Goal: Use online tool/utility: Utilize a website feature to perform a specific function

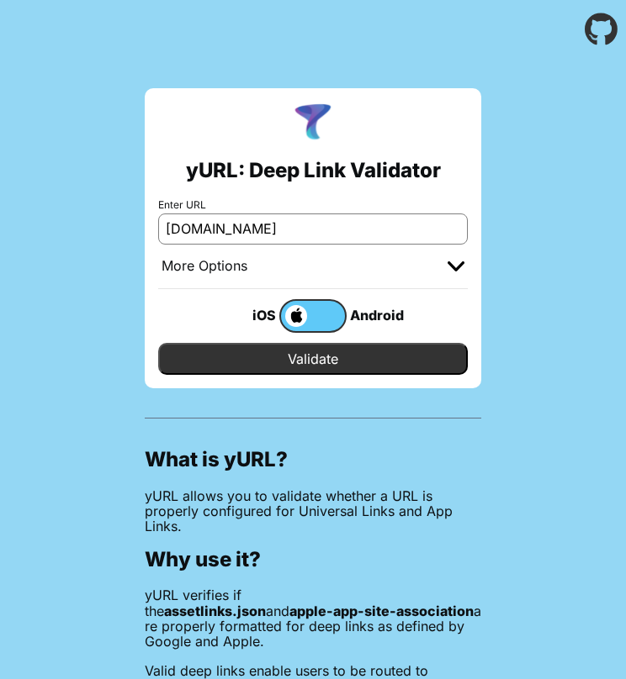
type input "[DOMAIN_NAME]"
click at [351, 347] on input "Validate" at bounding box center [312, 359] width 309 height 32
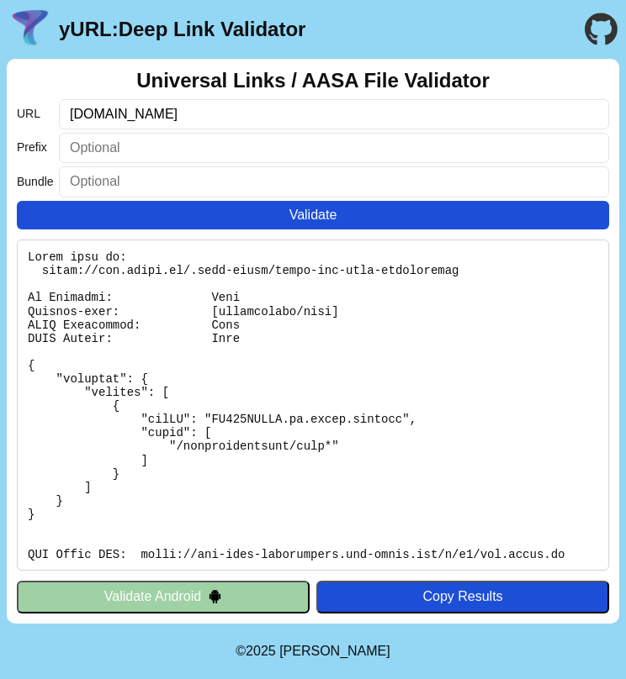
click at [90, 118] on input "[DOMAIN_NAME]" at bounding box center [334, 114] width 550 height 30
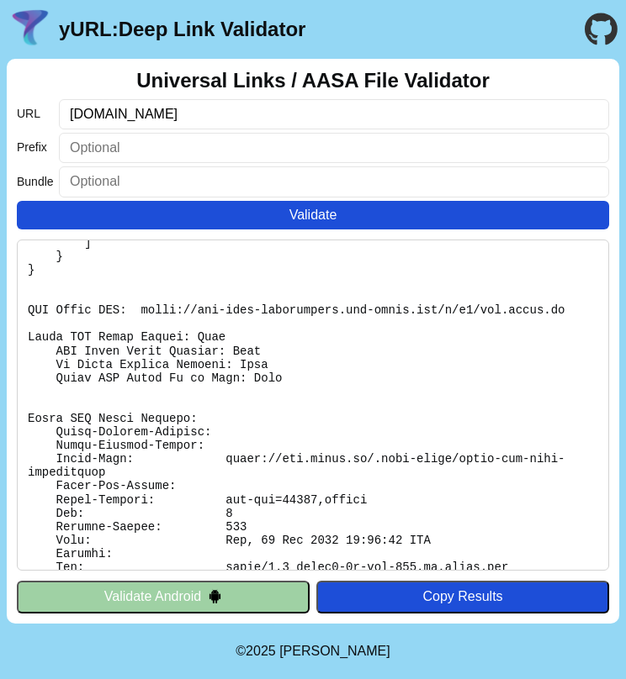
scroll to position [253, 0]
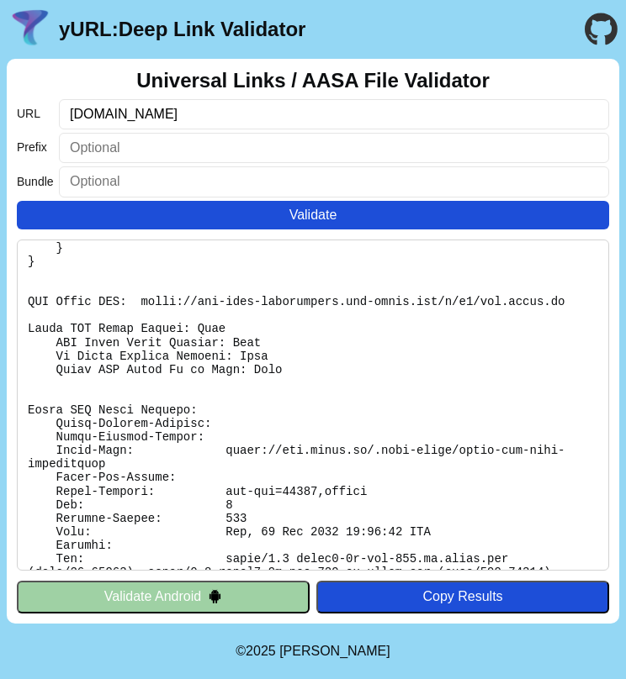
type input "[DOMAIN_NAME]"
click at [138, 584] on button "Validate Android" at bounding box center [163, 597] width 293 height 32
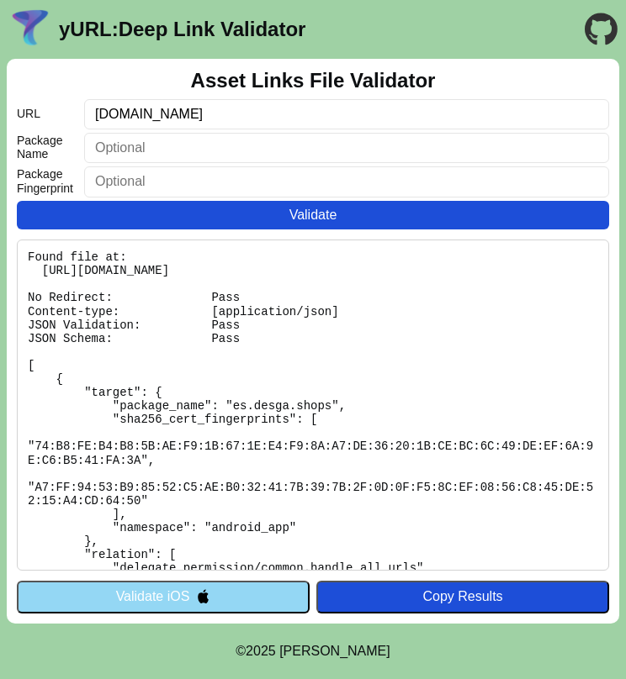
click at [205, 589] on button "Validate iOS" at bounding box center [163, 597] width 293 height 32
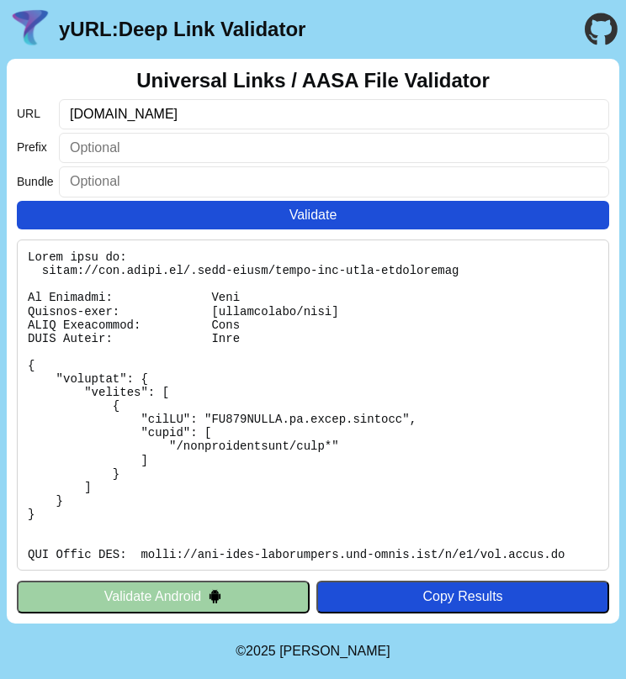
drag, startPoint x: 106, startPoint y: 119, endPoint x: 65, endPoint y: 119, distance: 41.2
click at [65, 119] on input "[DOMAIN_NAME]" at bounding box center [334, 114] width 550 height 30
type input "[DOMAIN_NAME]"
click at [225, 217] on button "Validate" at bounding box center [313, 215] width 592 height 29
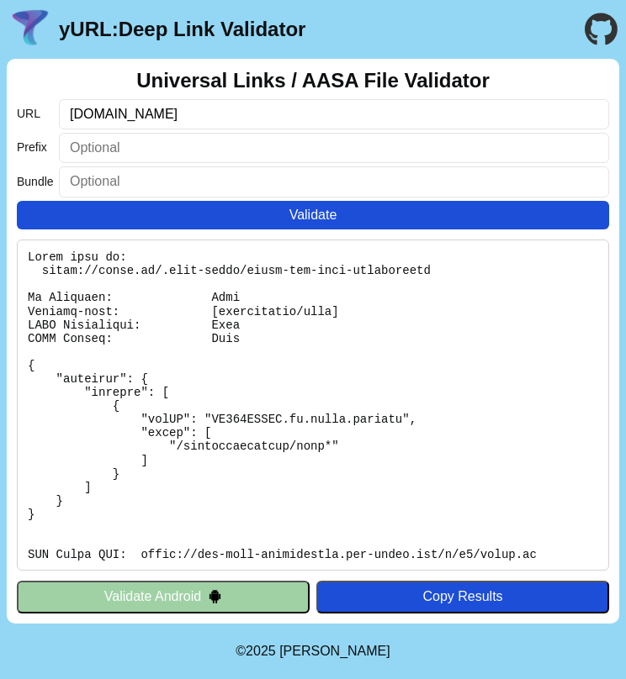
click at [101, 110] on input "[DOMAIN_NAME]" at bounding box center [334, 114] width 550 height 30
type input "[DOMAIN_NAME]"
click at [210, 219] on button "Validate" at bounding box center [313, 215] width 592 height 29
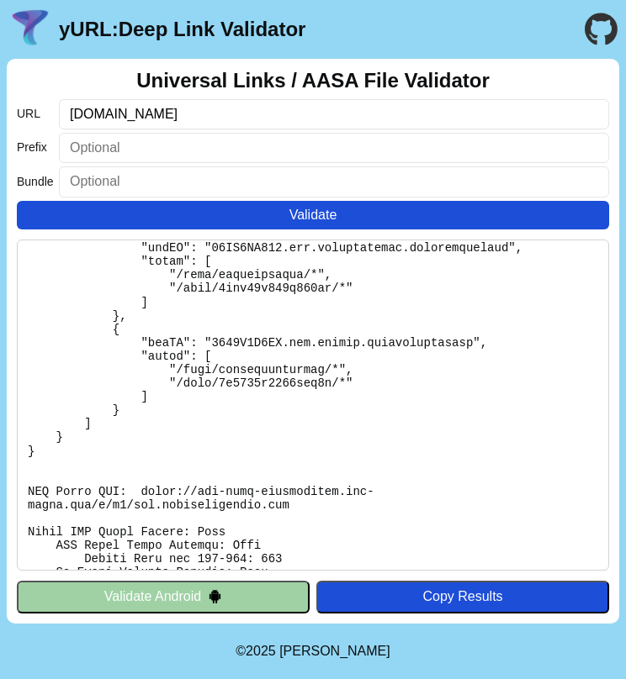
scroll to position [1666, 0]
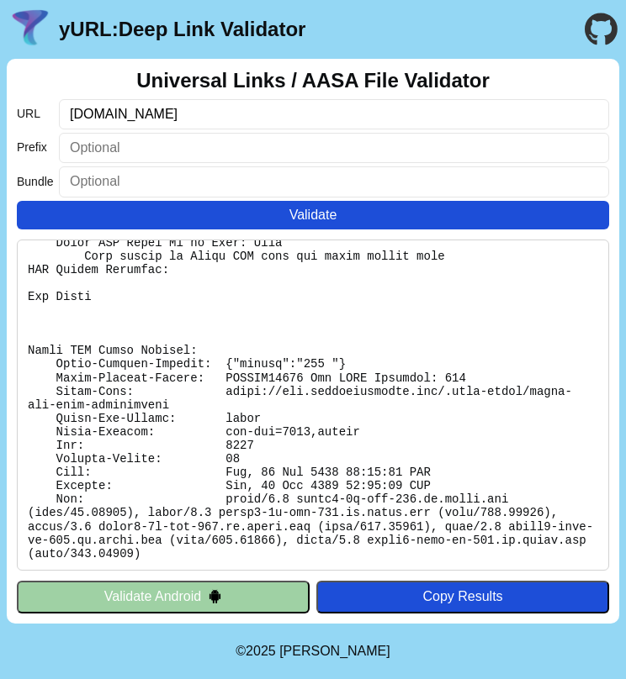
click at [244, 384] on pre at bounding box center [313, 405] width 592 height 331
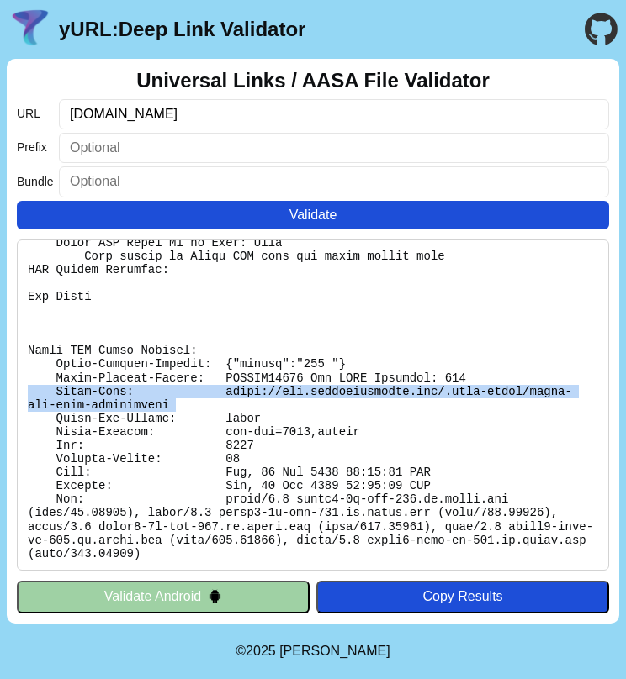
click at [244, 384] on pre at bounding box center [313, 405] width 592 height 331
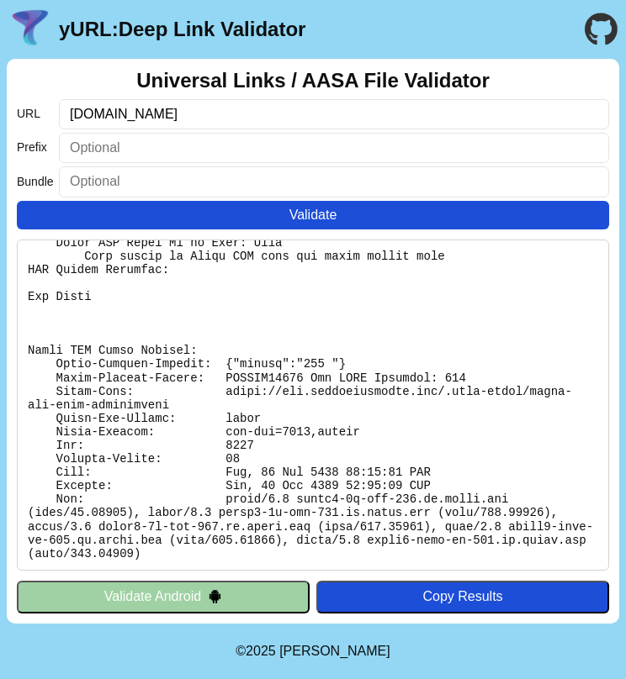
click at [244, 431] on pre at bounding box center [313, 405] width 592 height 331
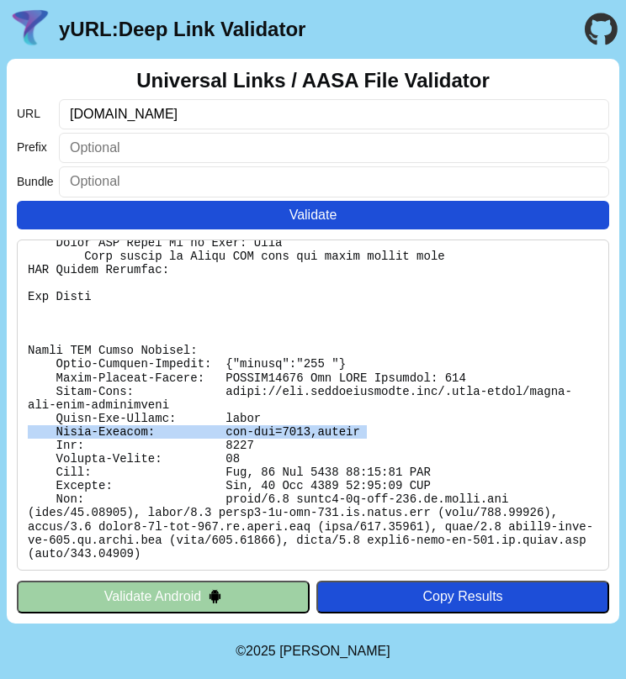
click at [244, 431] on pre at bounding box center [313, 405] width 592 height 331
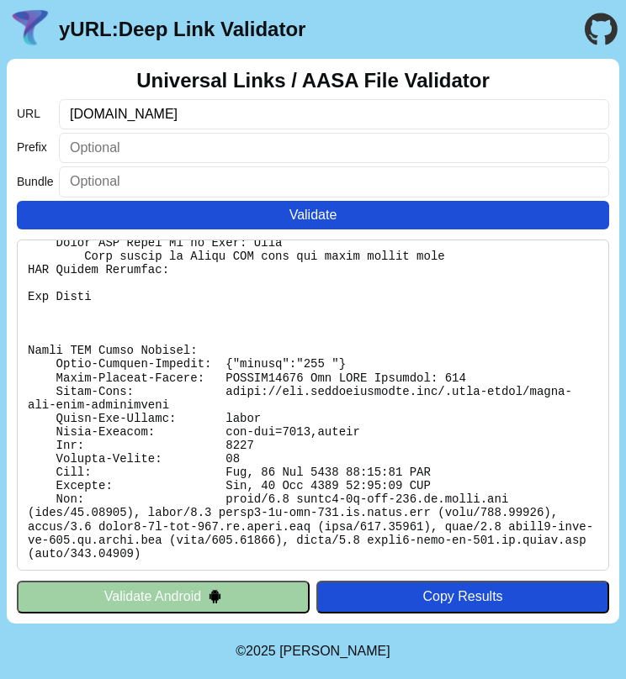
click at [230, 444] on pre at bounding box center [313, 405] width 592 height 331
drag, startPoint x: 103, startPoint y: 116, endPoint x: 17, endPoint y: 114, distance: 86.6
click at [17, 115] on div "URL [DOMAIN_NAME]" at bounding box center [313, 114] width 592 height 30
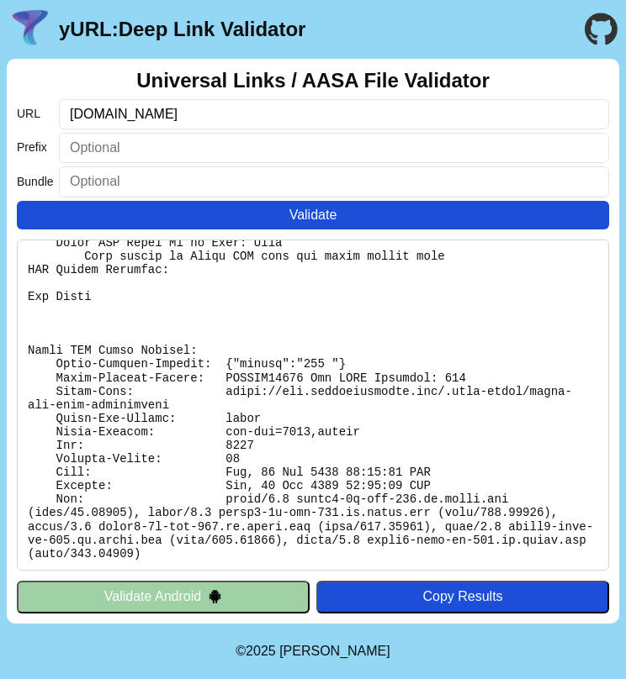
click at [17, 201] on button "Validate" at bounding box center [313, 215] width 592 height 29
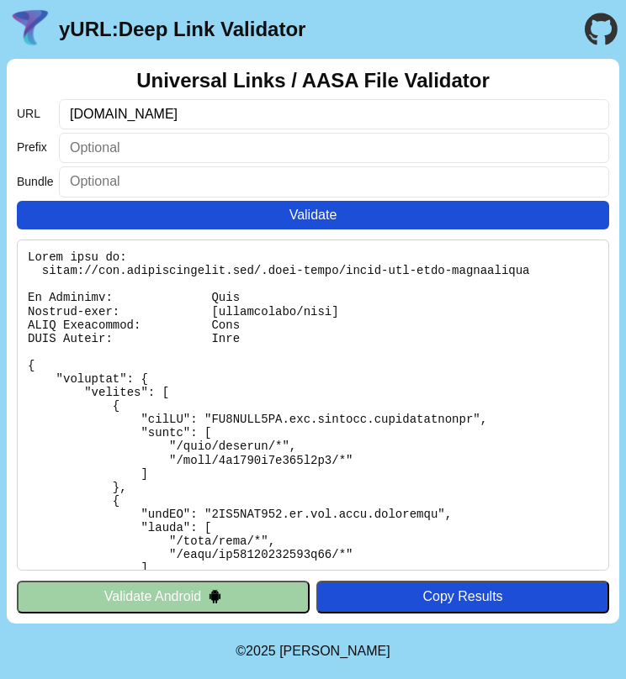
drag, startPoint x: 103, startPoint y: 116, endPoint x: -7, endPoint y: 116, distance: 110.1
click at [0, 116] on html "yURL: Deep Link Validator Universal Links / AASA File Validator URL [DOMAIN_NAM…" at bounding box center [313, 339] width 626 height 679
type input "meetinglawyers.com"
click at [203, 219] on button "Validate" at bounding box center [313, 215] width 592 height 29
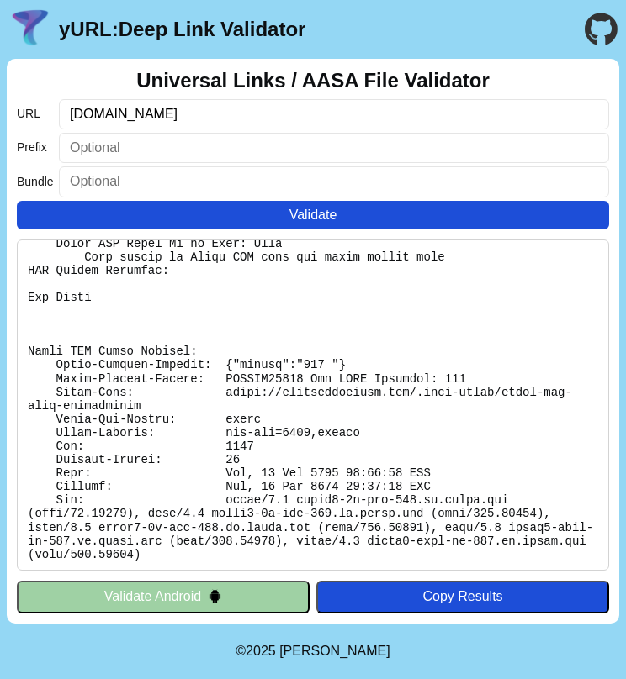
scroll to position [1666, 0]
click at [268, 510] on pre at bounding box center [313, 405] width 592 height 331
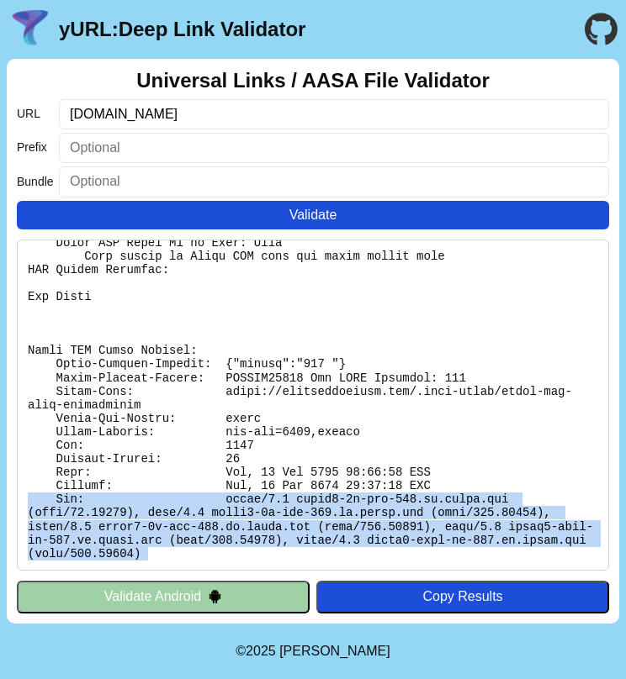
click at [268, 510] on pre at bounding box center [313, 405] width 592 height 331
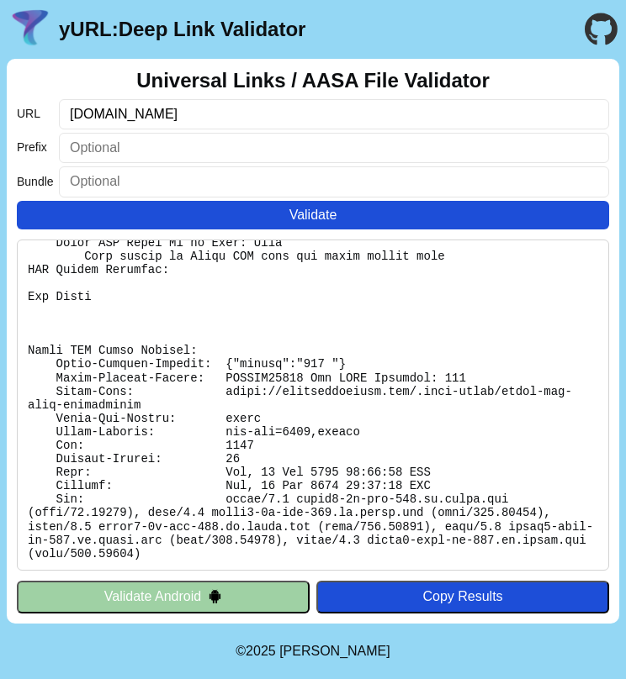
click at [156, 551] on pre at bounding box center [313, 405] width 592 height 331
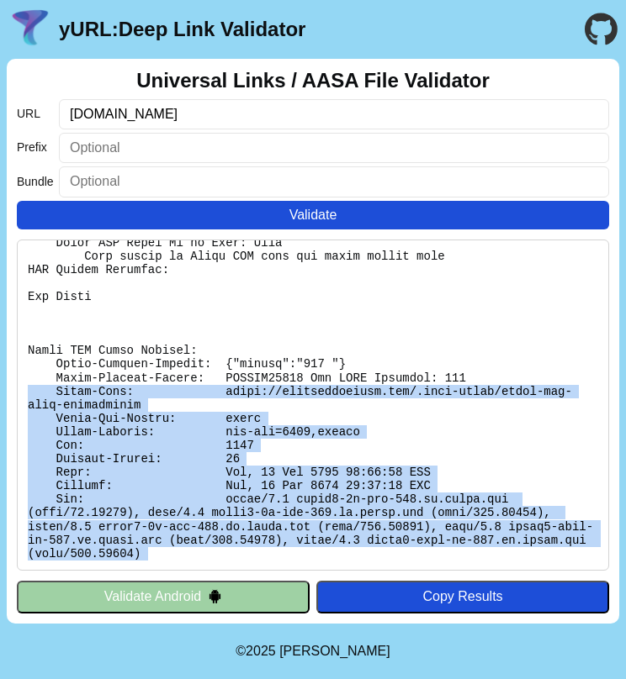
drag, startPoint x: 151, startPoint y: 555, endPoint x: 102, endPoint y: 388, distance: 173.5
click at [102, 388] on pre at bounding box center [313, 405] width 592 height 331
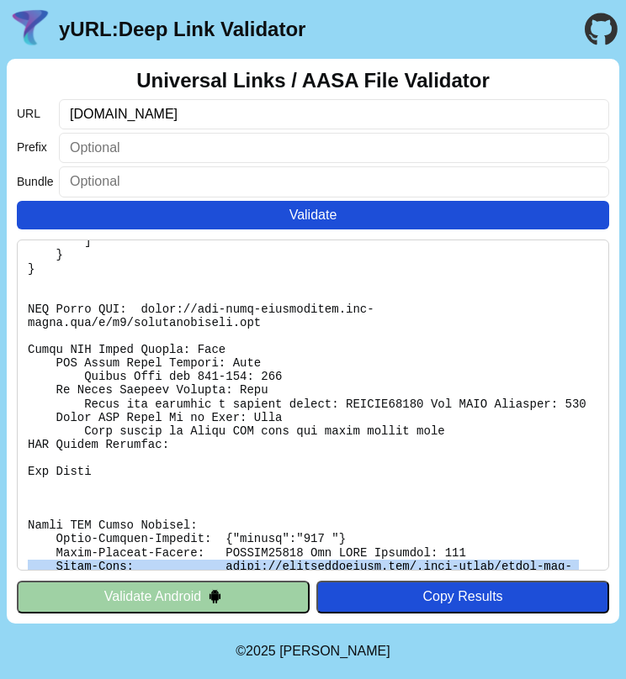
scroll to position [1484, 0]
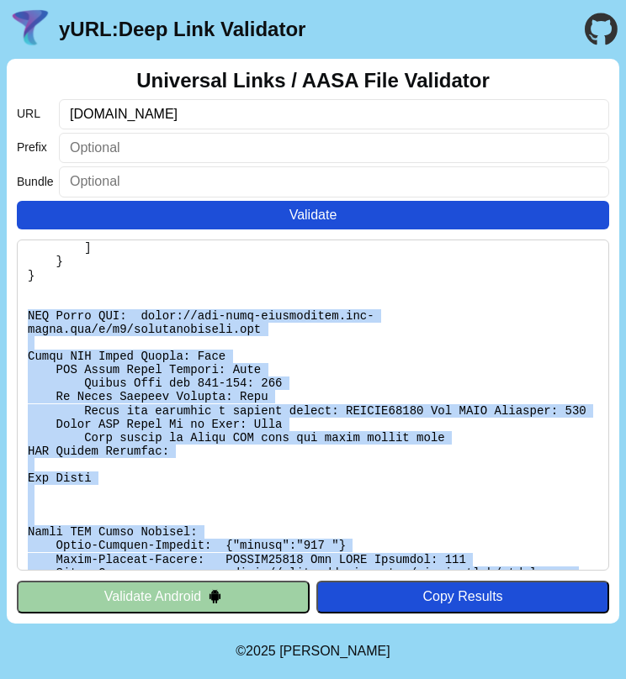
click at [26, 311] on pre at bounding box center [313, 405] width 592 height 331
copy div "CDN Cache URL: https://app-site-association.cdn-apple.com/a/v1/meetinglawyers.c…"
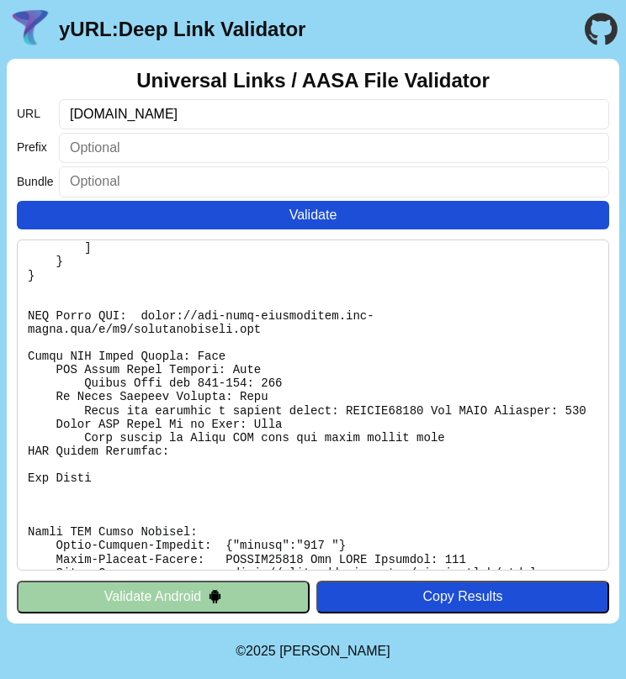
click at [74, 110] on input "[DOMAIN_NAME]" at bounding box center [334, 114] width 550 height 30
type input "[DOMAIN_NAME]"
click at [210, 219] on button "Validate" at bounding box center [313, 215] width 592 height 29
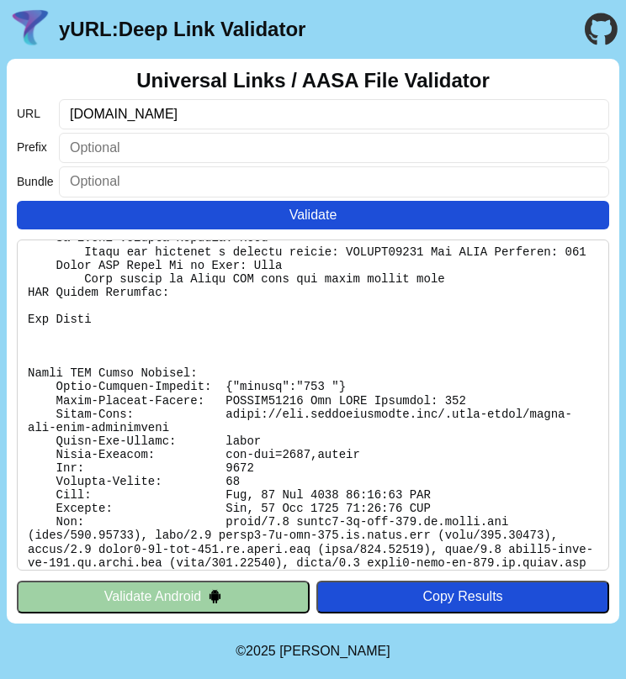
scroll to position [1666, 0]
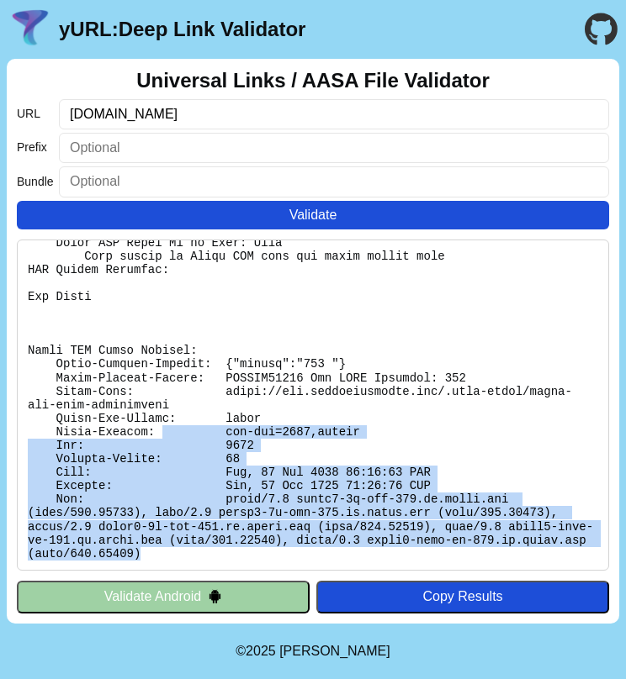
drag, startPoint x: 163, startPoint y: 553, endPoint x: 163, endPoint y: 428, distance: 125.3
click at [163, 428] on pre at bounding box center [313, 405] width 592 height 331
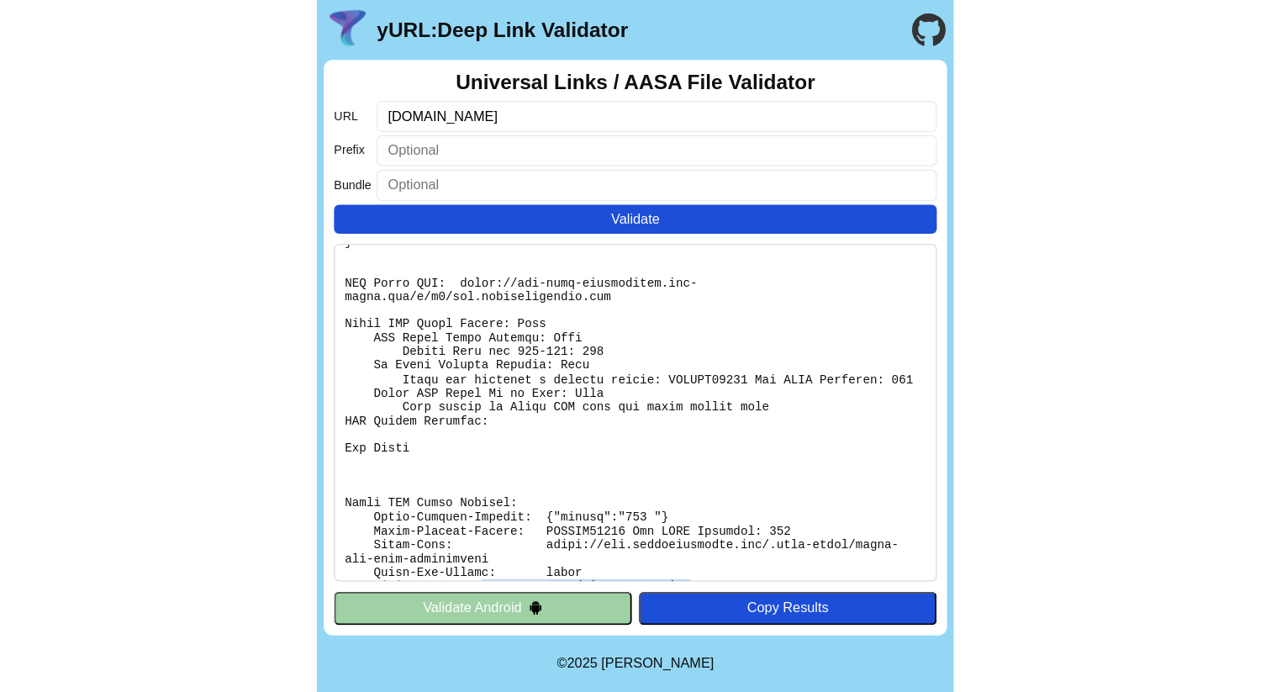
scroll to position [1471, 0]
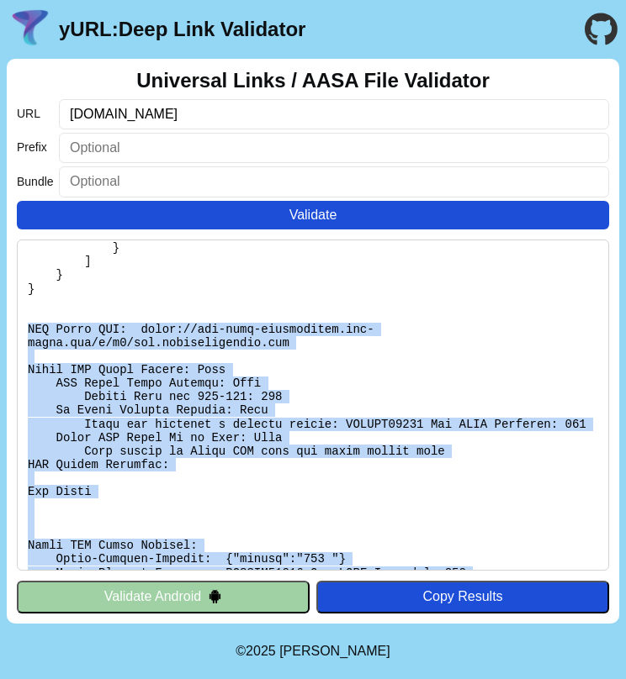
click at [29, 323] on pre at bounding box center [313, 405] width 592 height 331
copy pre "CDN Cache URL: https://app-site-association.cdn-apple.com/a/v1/www.meetinglawye…"
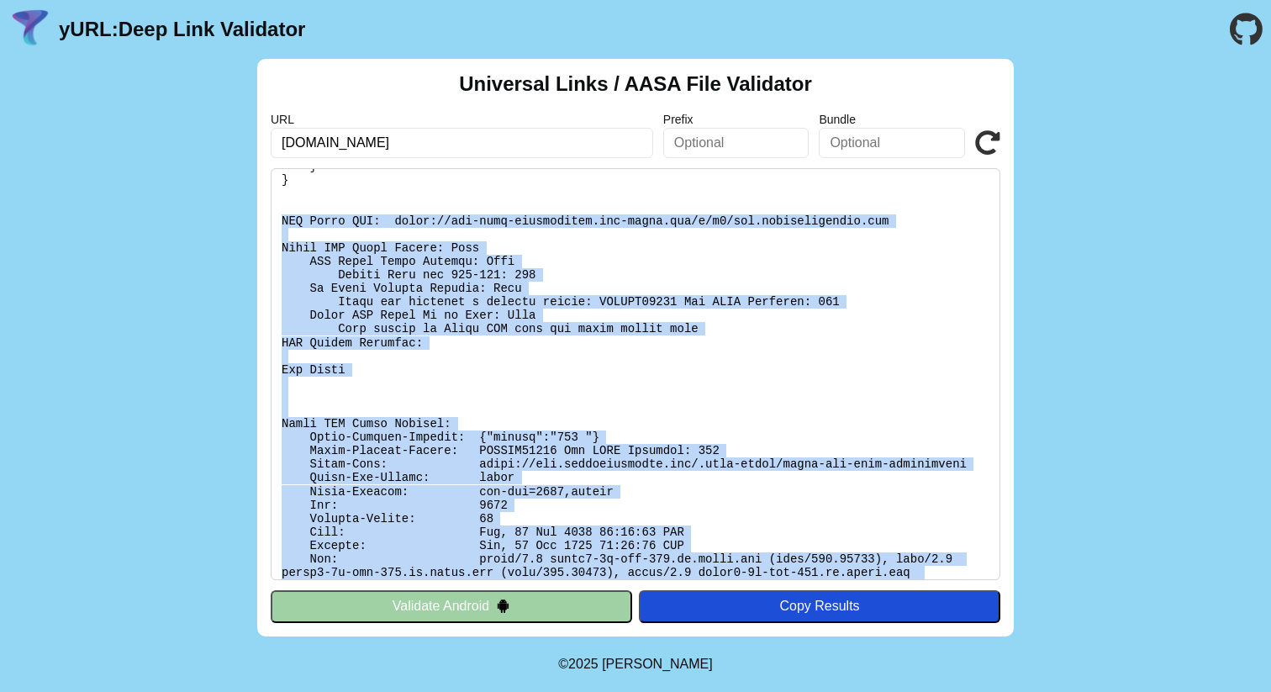
scroll to position [1502, 0]
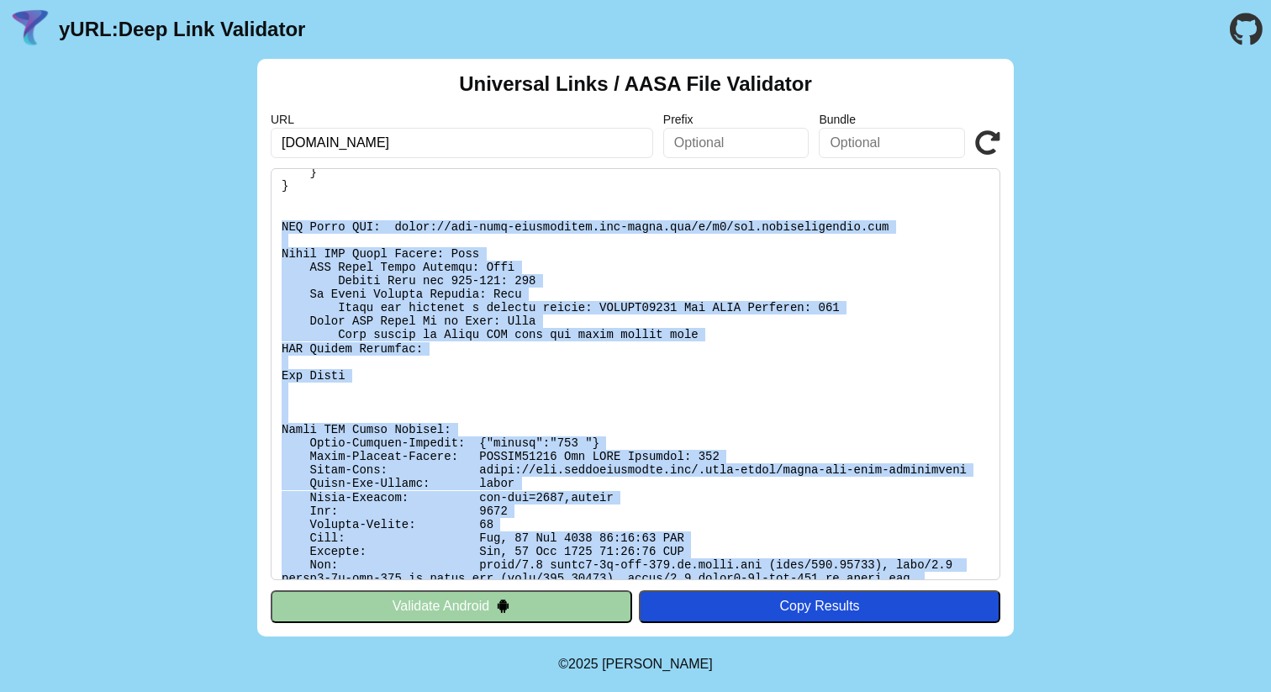
click at [625, 404] on pre at bounding box center [636, 374] width 730 height 412
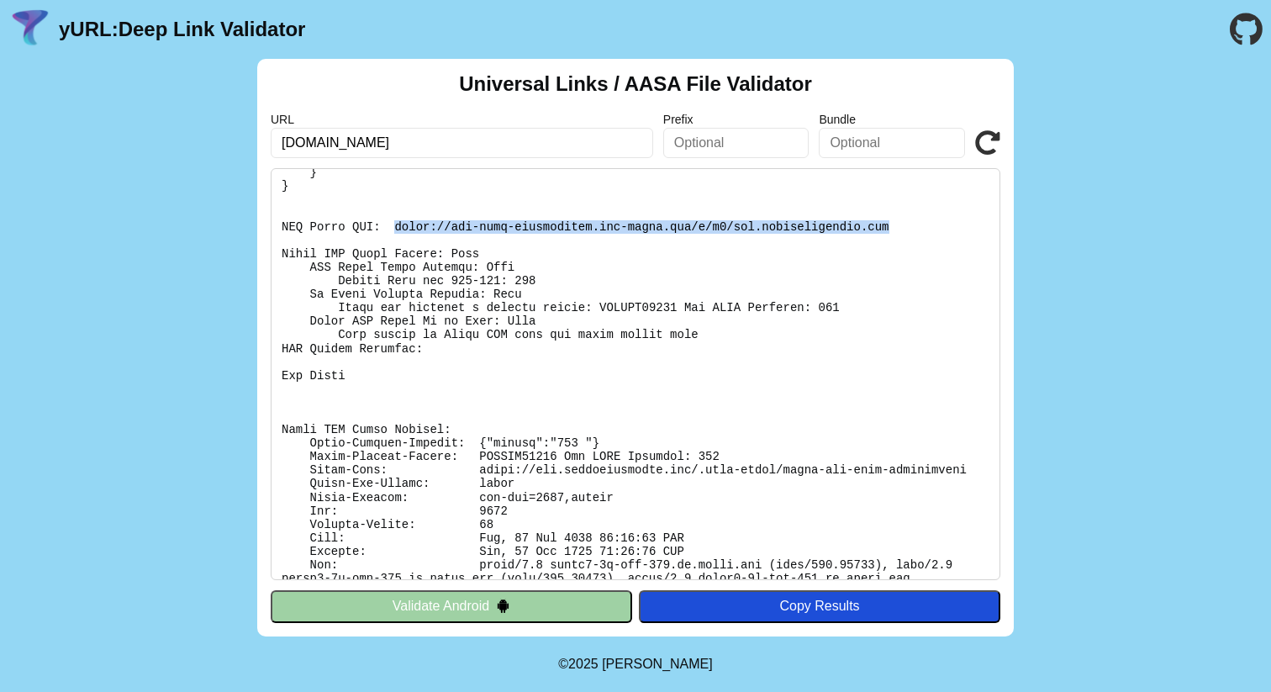
drag, startPoint x: 892, startPoint y: 219, endPoint x: 393, endPoint y: 227, distance: 499.5
click at [393, 227] on pre at bounding box center [636, 374] width 730 height 412
copy pre "https://app-site-association.cdn-apple.com/a/v1/www.meetinglawyers.com"
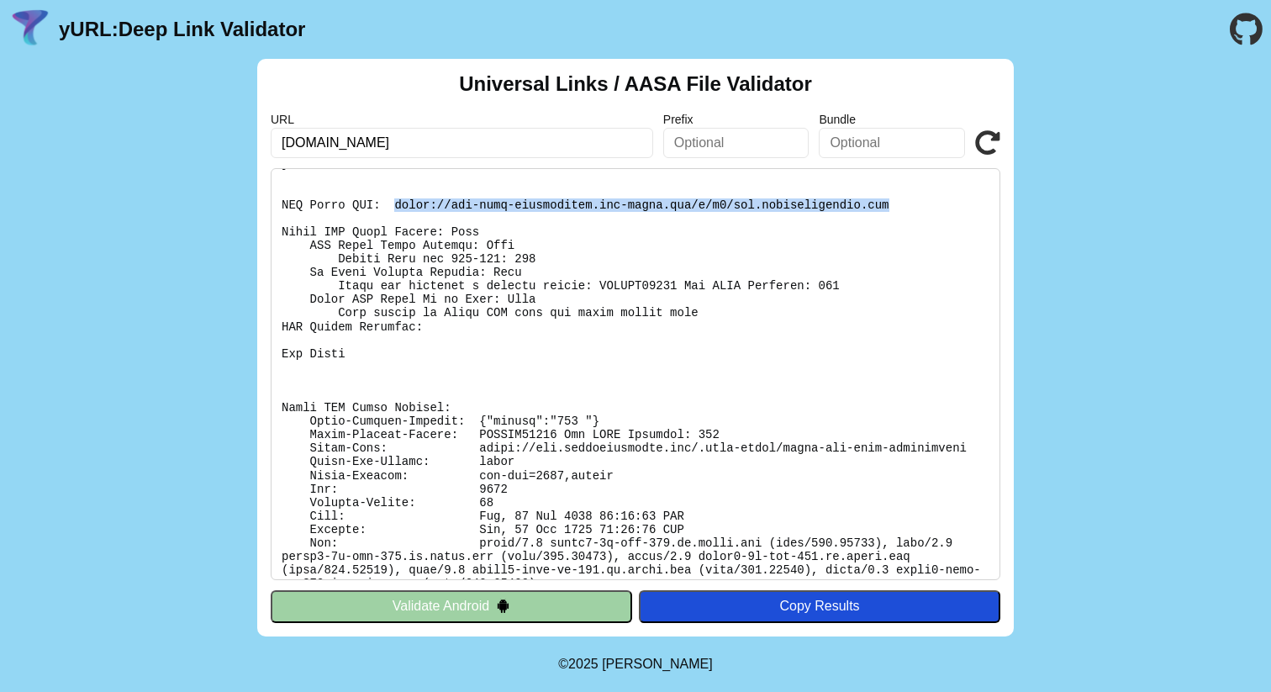
scroll to position [1524, 0]
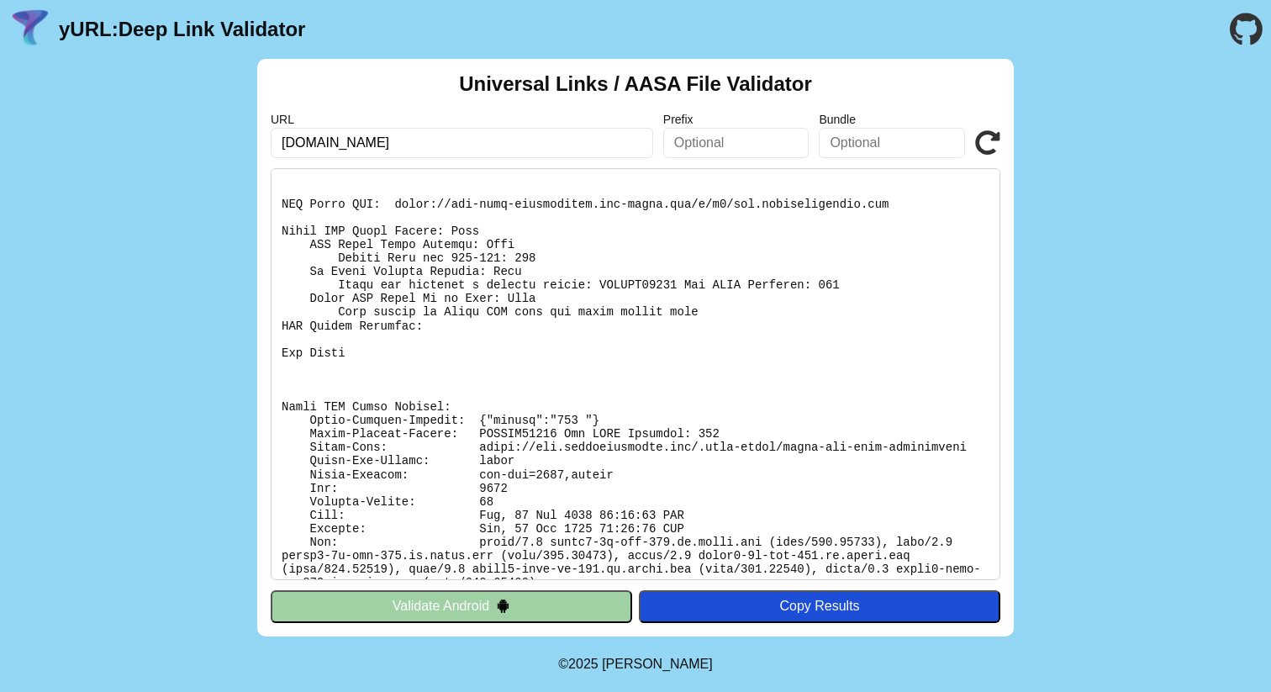
click at [493, 282] on pre at bounding box center [636, 374] width 730 height 412
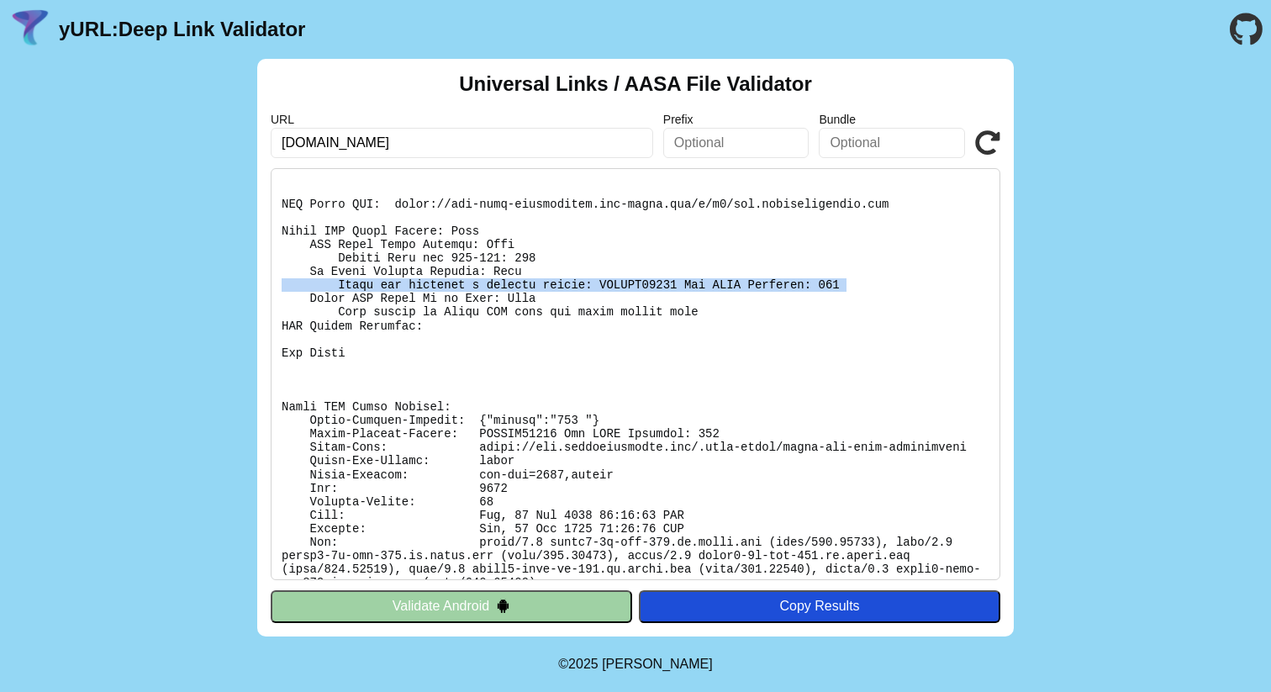
click at [493, 282] on pre at bounding box center [636, 374] width 730 height 412
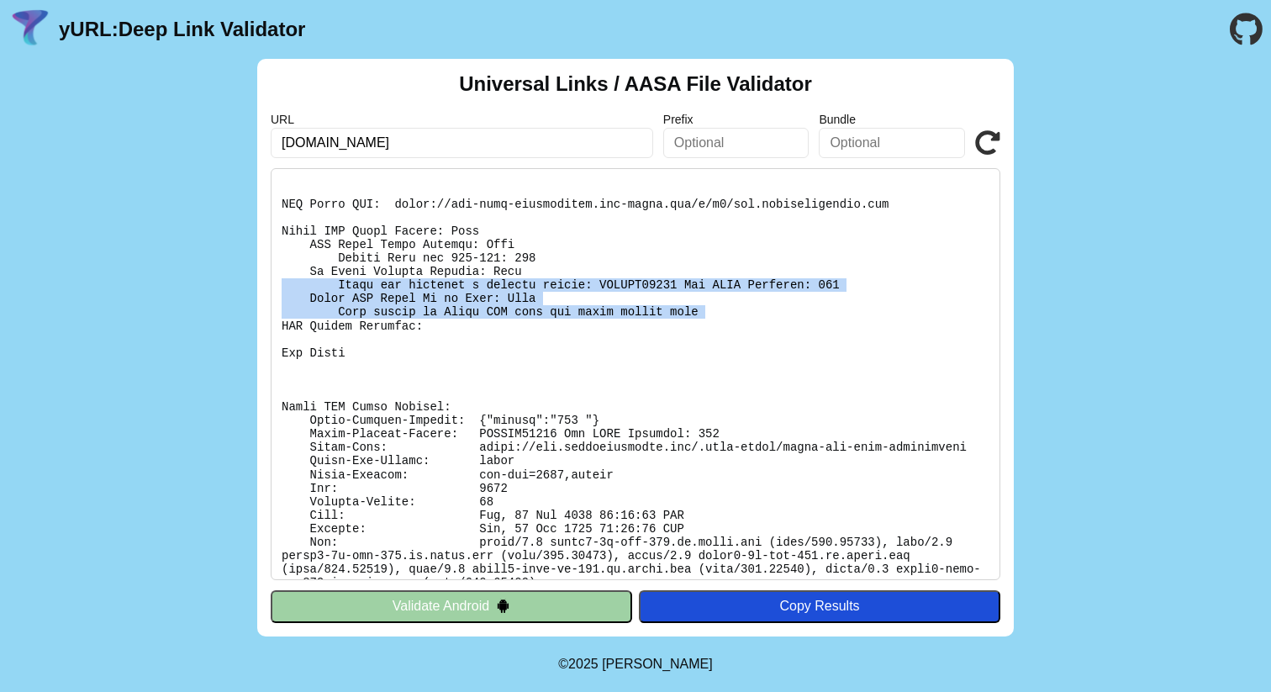
click at [625, 307] on pre at bounding box center [636, 374] width 730 height 412
copy pre "Apple has provided a failure reason: SWCERR00101 Bad HTTP Response: 464 Apple C…"
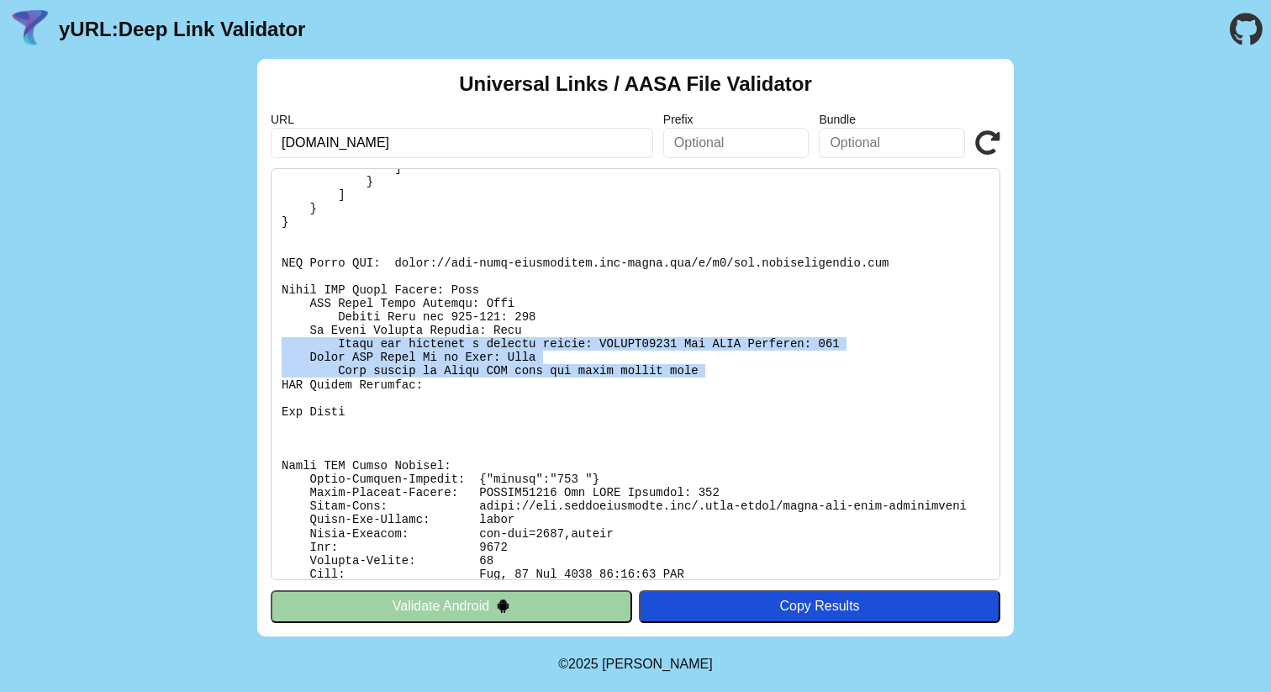
scroll to position [1402, 0]
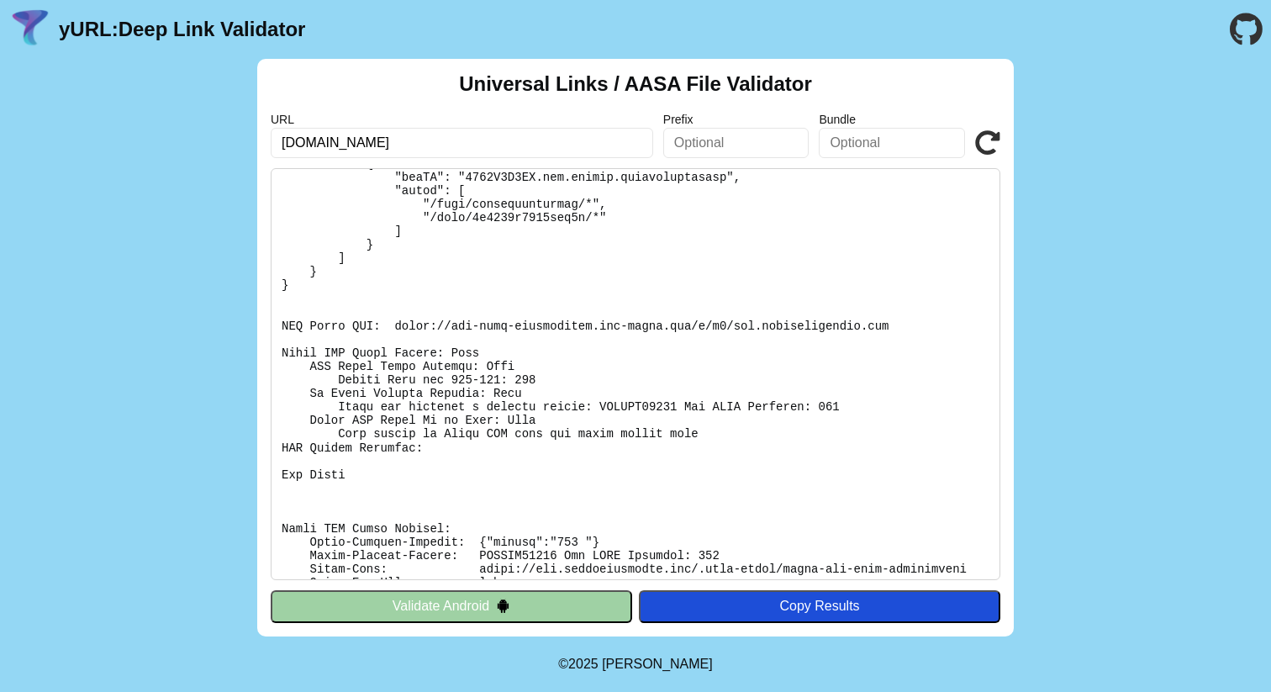
click at [330, 360] on pre at bounding box center [636, 374] width 730 height 412
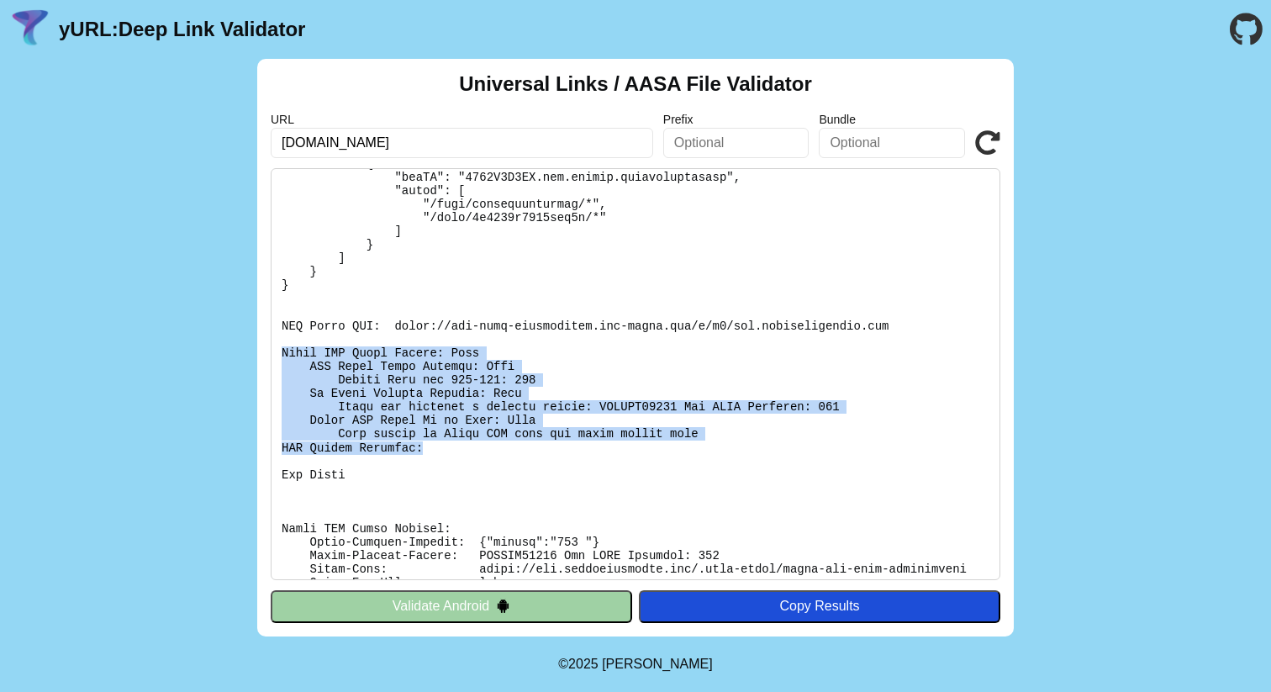
drag, startPoint x: 279, startPoint y: 348, endPoint x: 609, endPoint y: 445, distance: 343.5
click at [609, 445] on pre at bounding box center [636, 374] width 730 height 412
copy pre "Apple CDN Cache Checks: Fail CDN Cache Query Success: Fail Status Code not 200-…"
